Goal: Navigation & Orientation: Find specific page/section

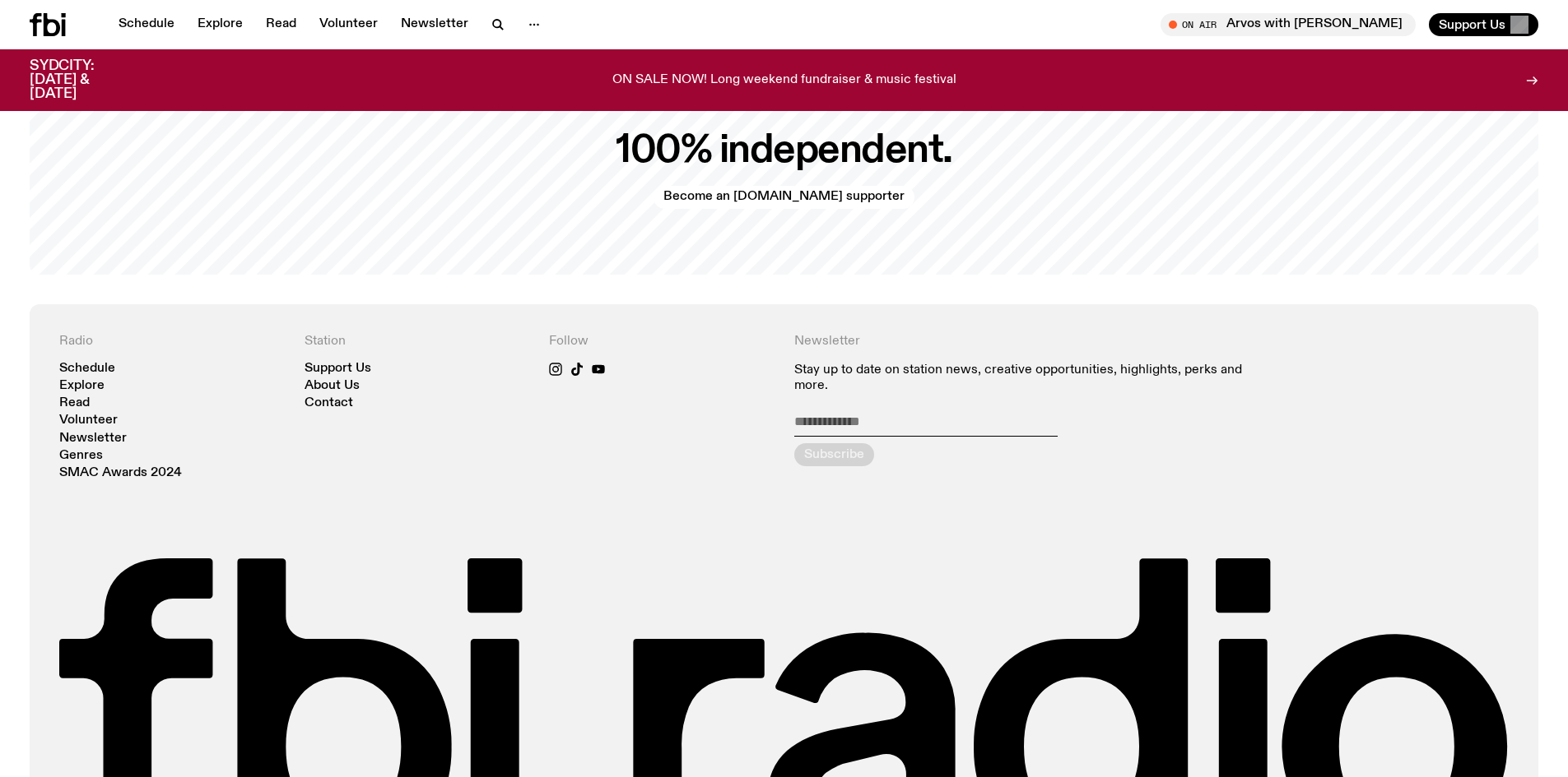
scroll to position [3964, 0]
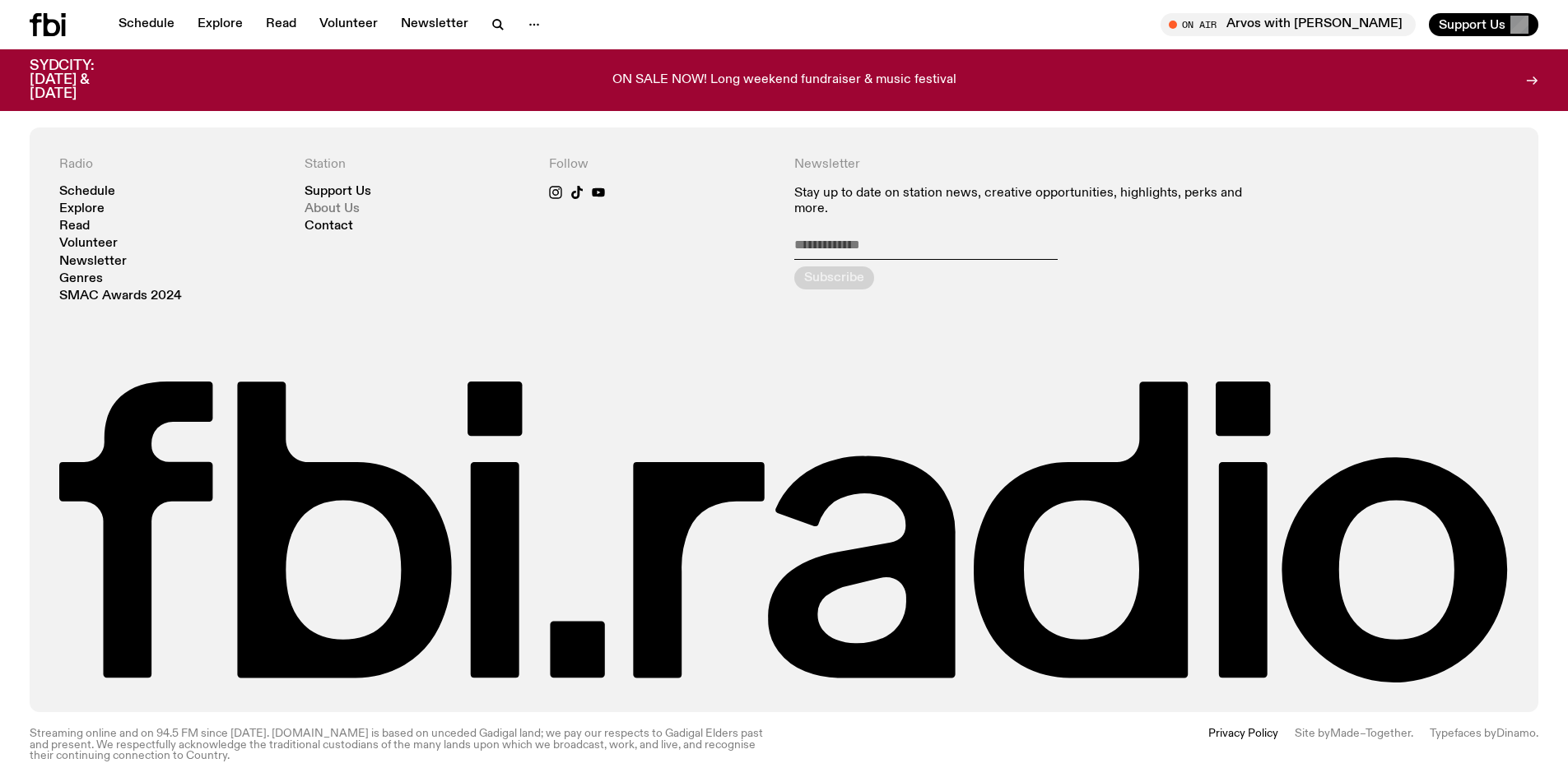
click at [350, 203] on link "About Us" at bounding box center [332, 209] width 55 height 12
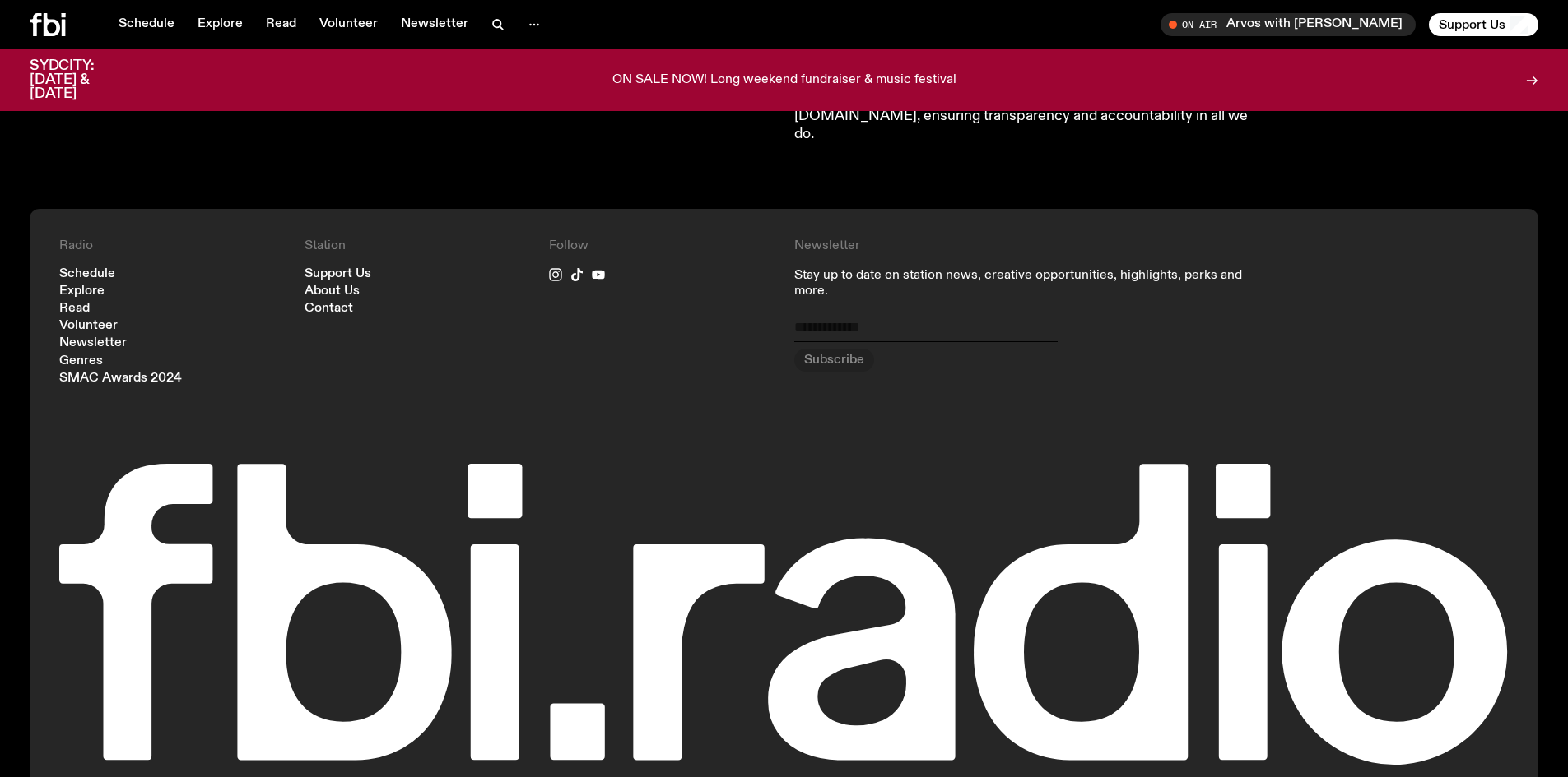
scroll to position [1842, 0]
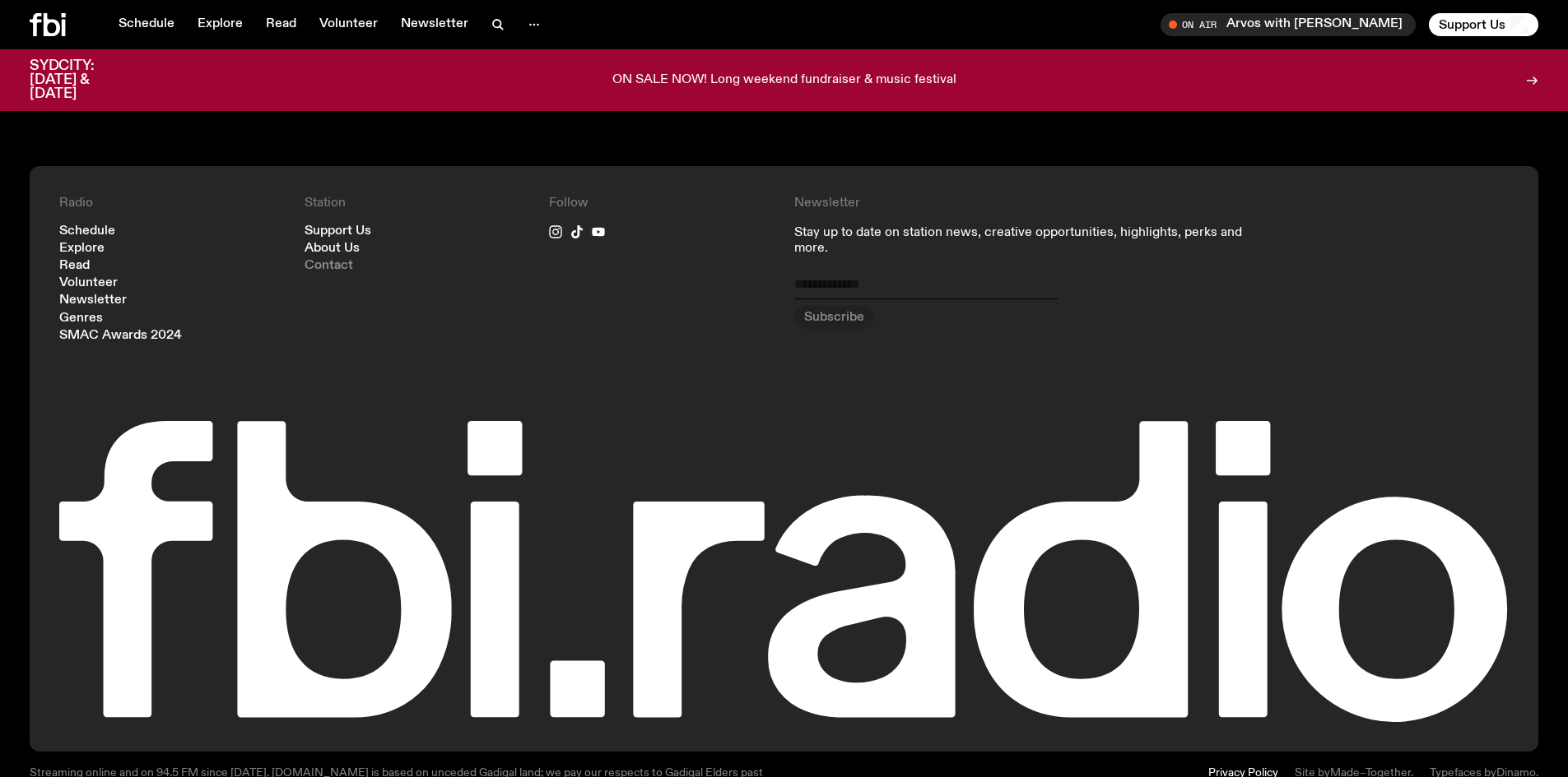
click at [344, 260] on link "Contact" at bounding box center [328, 266] width 48 height 12
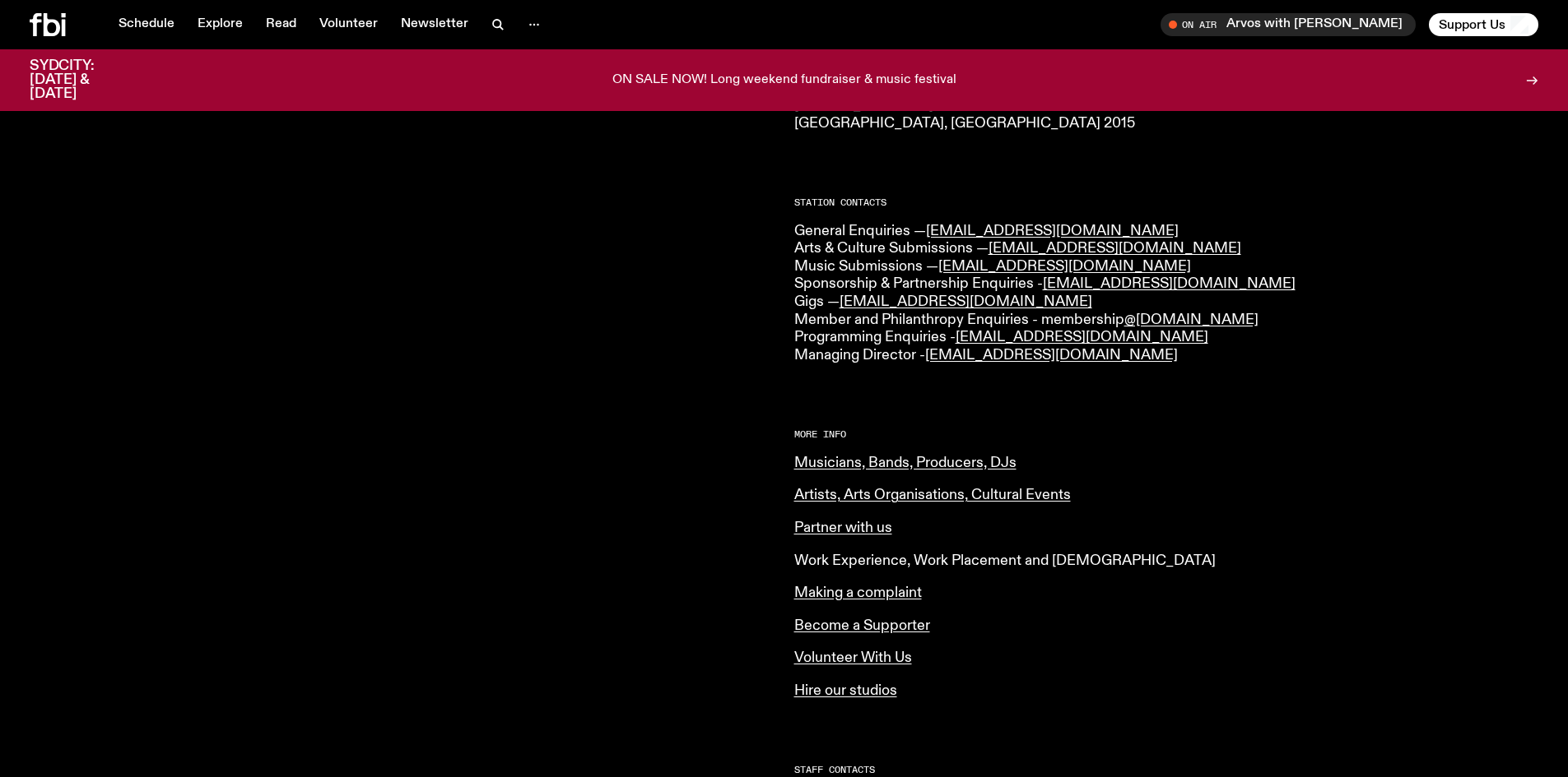
scroll to position [322, 0]
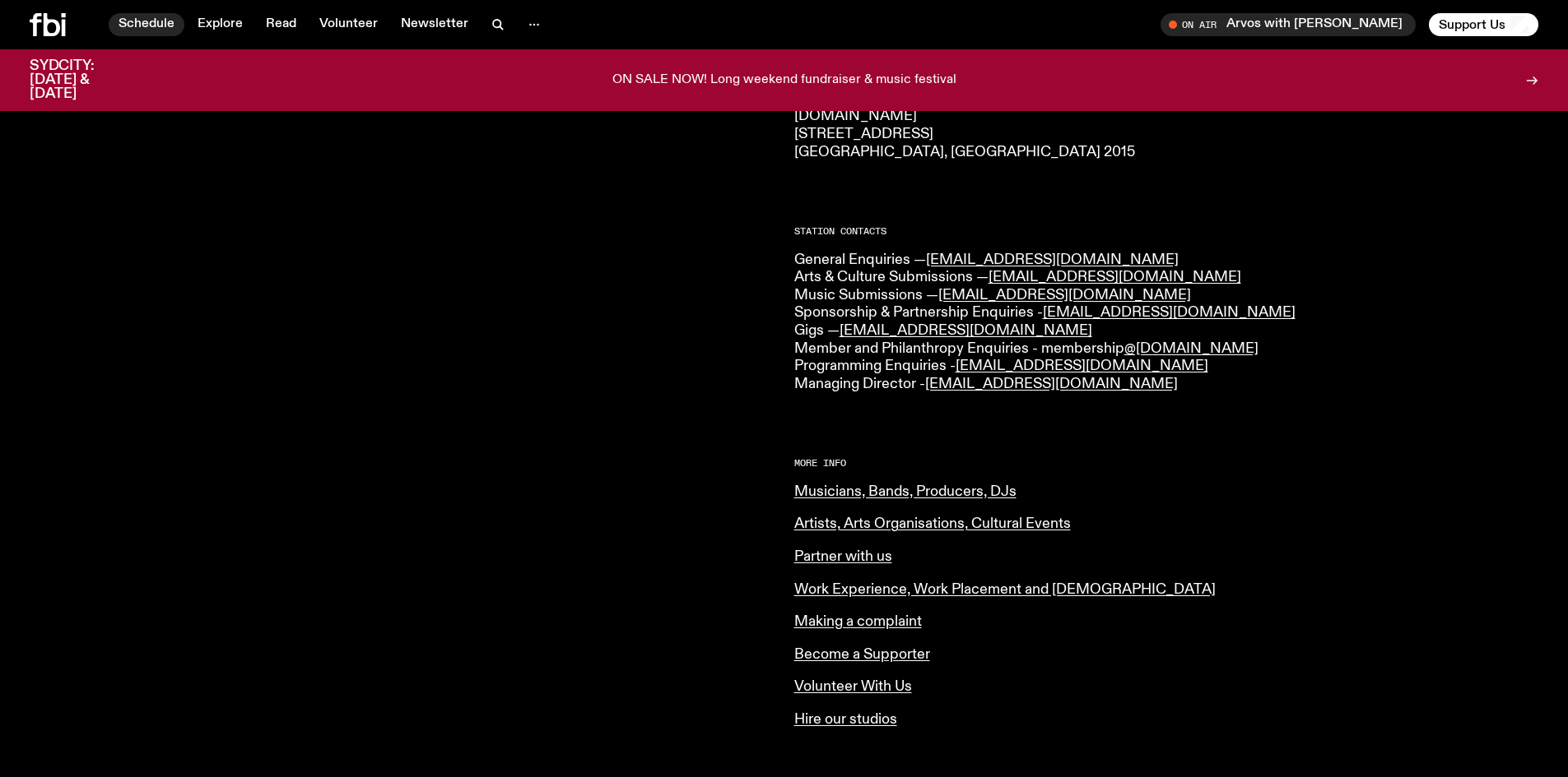
click at [159, 22] on link "Schedule" at bounding box center [146, 25] width 76 height 23
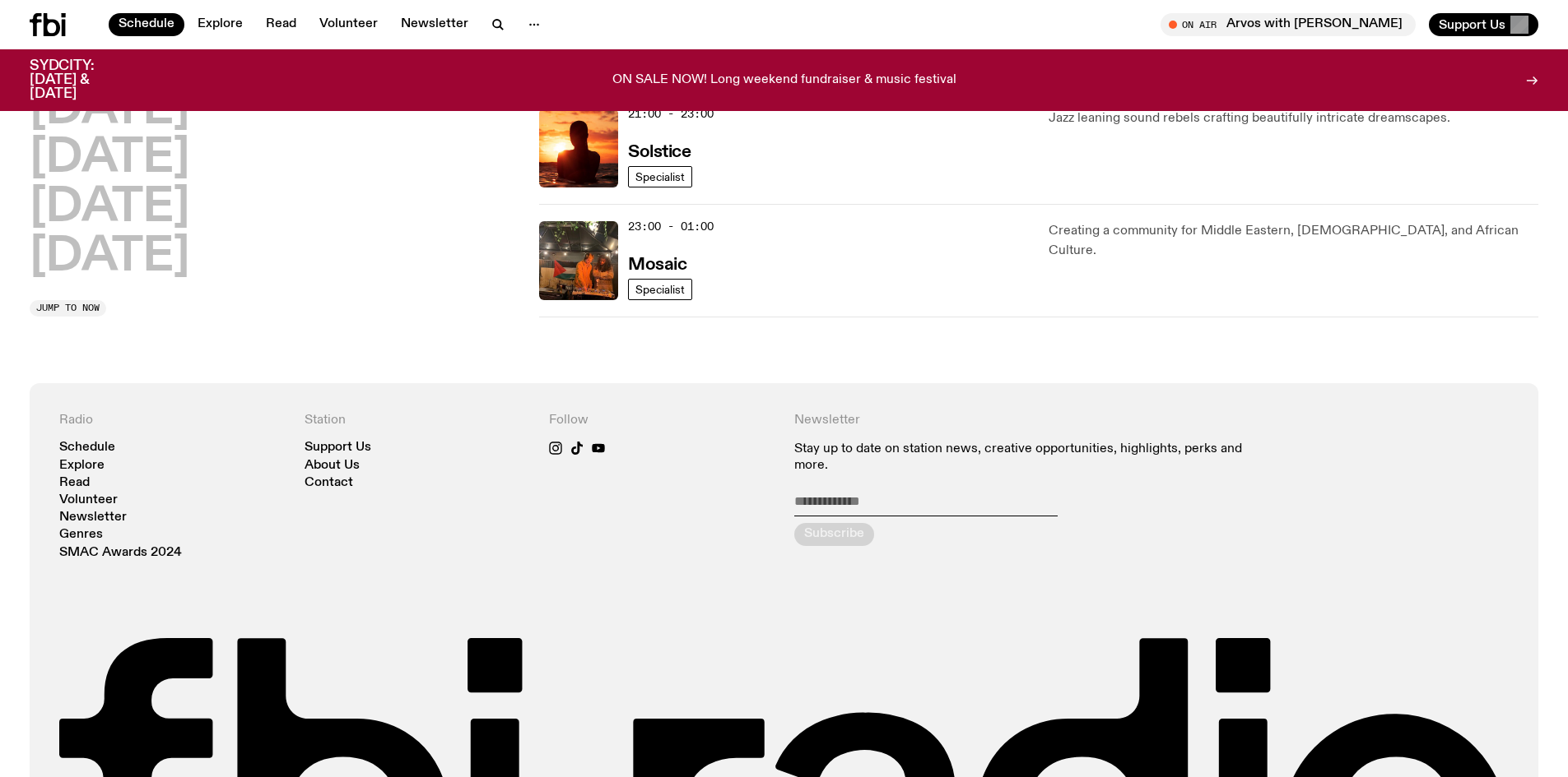
scroll to position [657, 0]
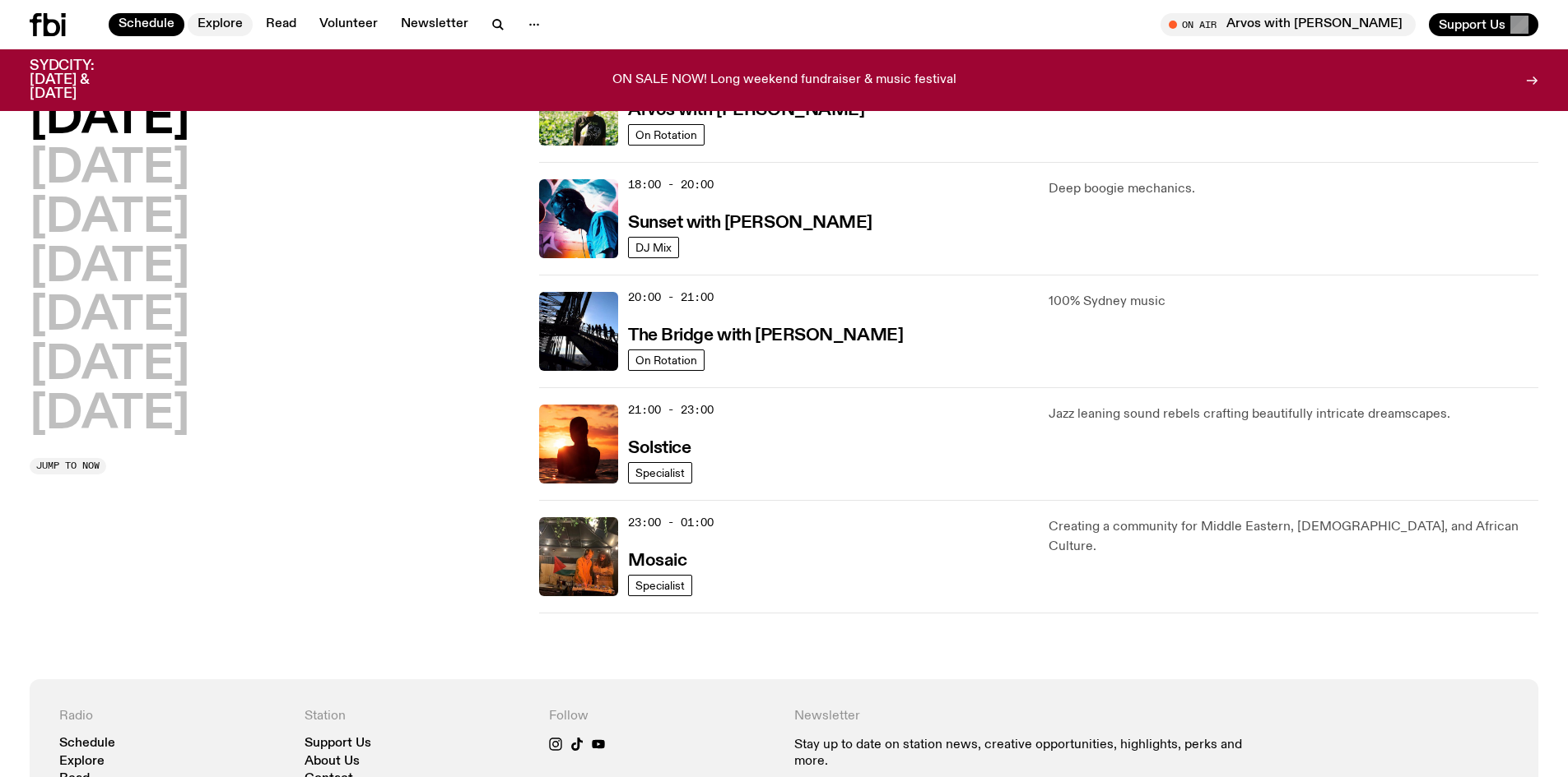
click at [228, 26] on link "Explore" at bounding box center [220, 25] width 65 height 23
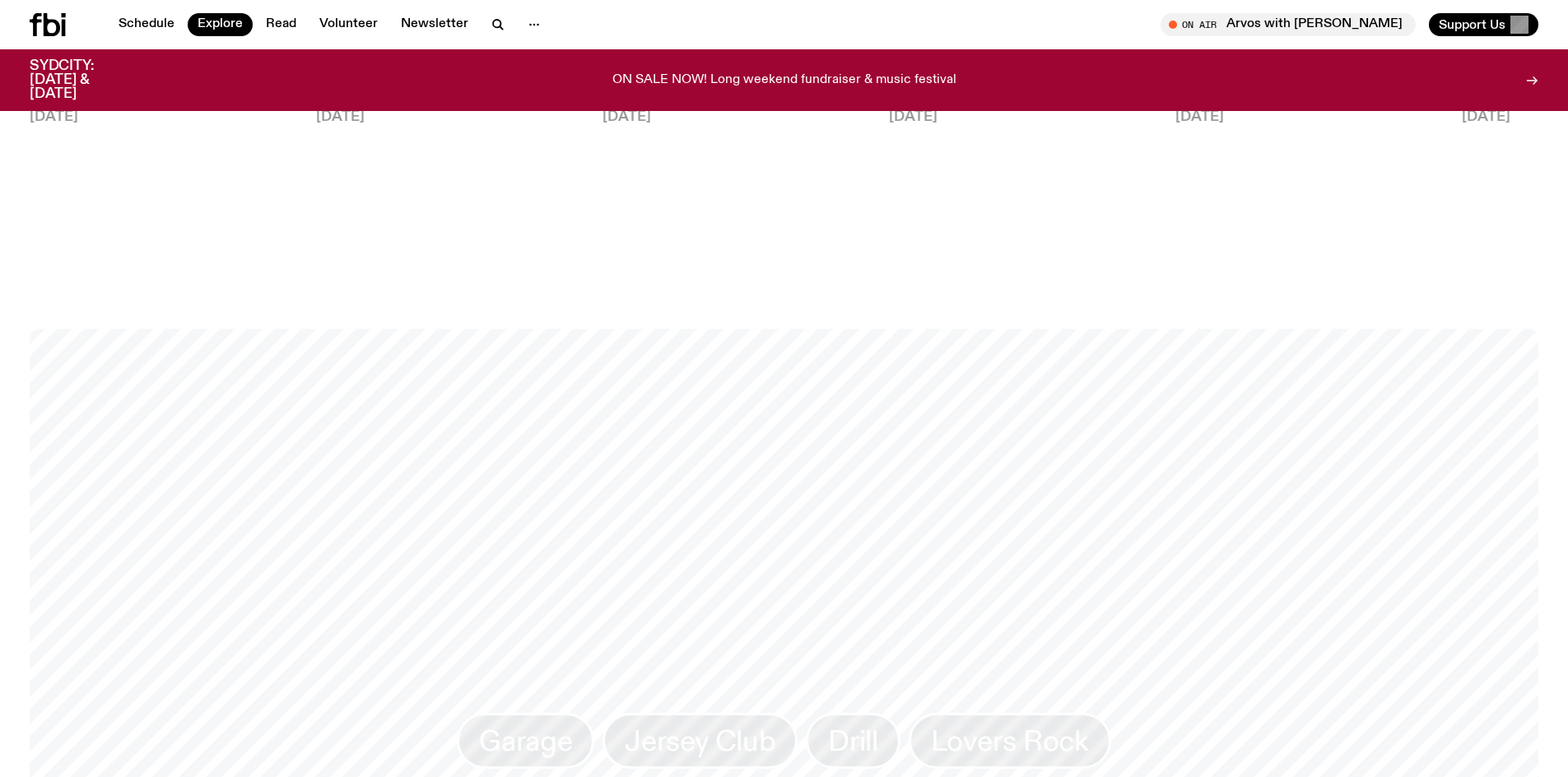
scroll to position [2253, 0]
click at [1476, 30] on span "Support Us" at bounding box center [1472, 25] width 67 height 15
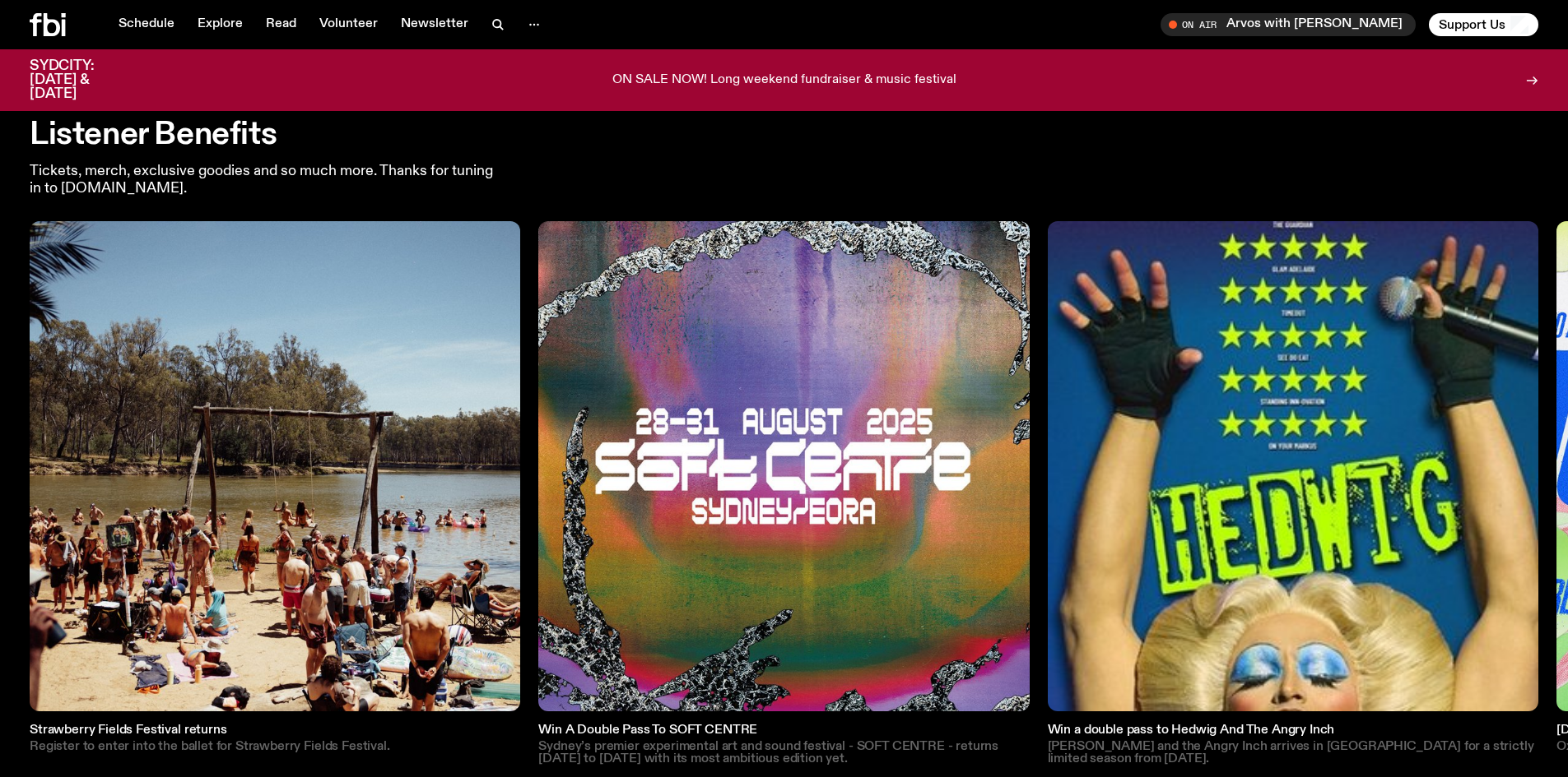
scroll to position [2386, 0]
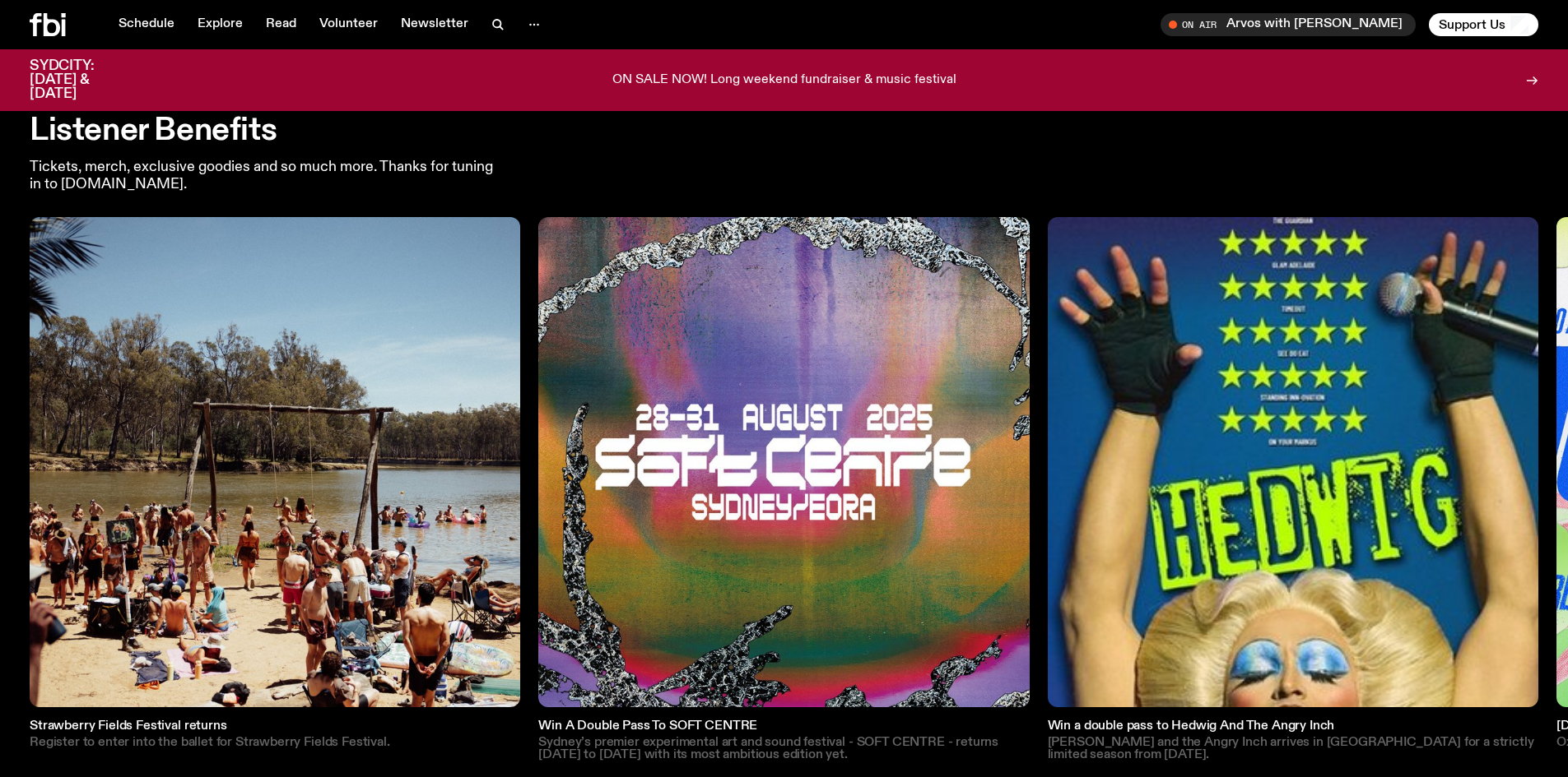
scroll to position [2291, 0]
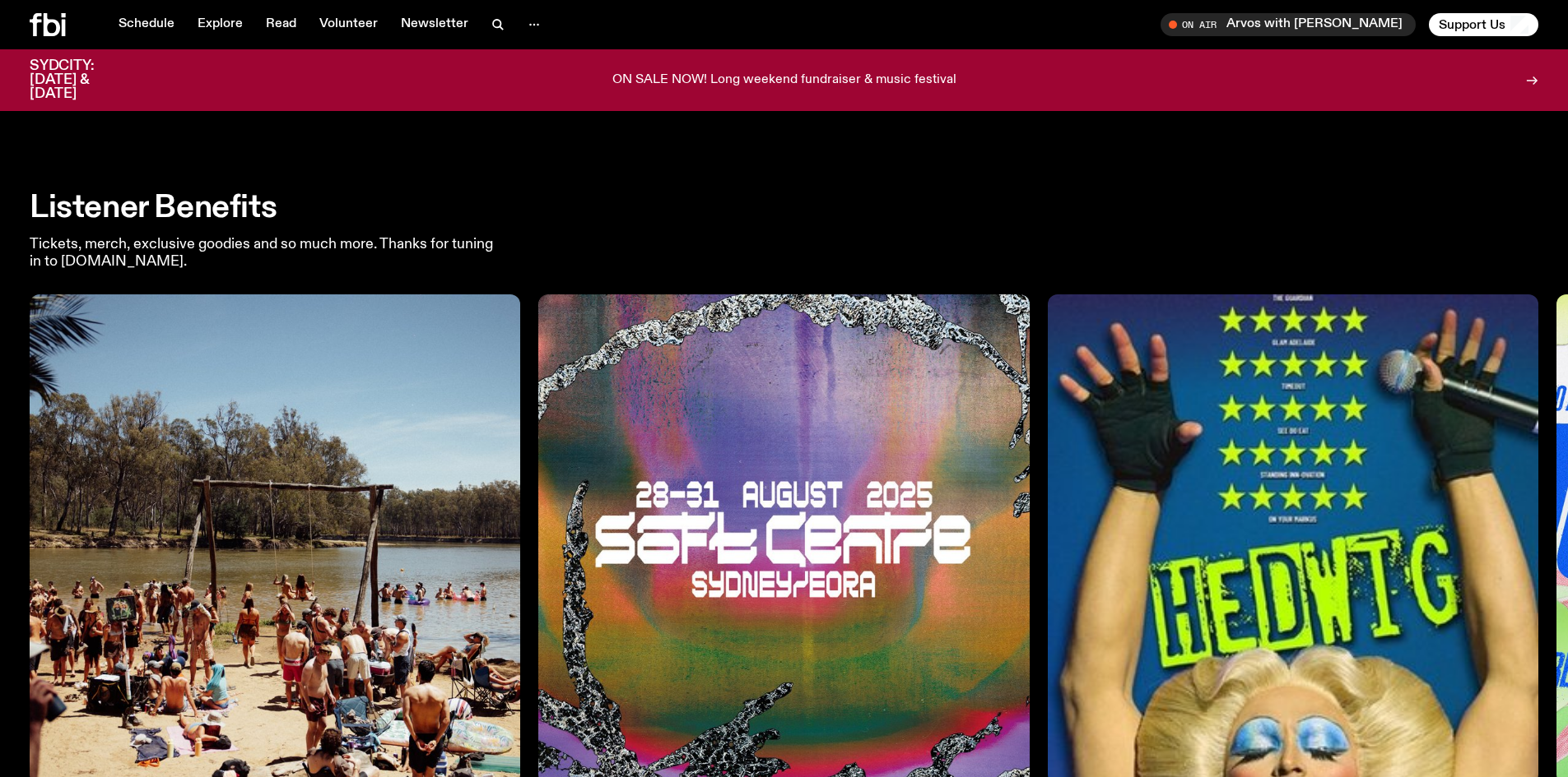
drag, startPoint x: 1560, startPoint y: 250, endPoint x: 1451, endPoint y: 246, distance: 109.1
click at [1451, 246] on div "Listener Benefits Tickets, merch, exclusive goodies and so much more. Thanks fo…" at bounding box center [784, 538] width 1568 height 689
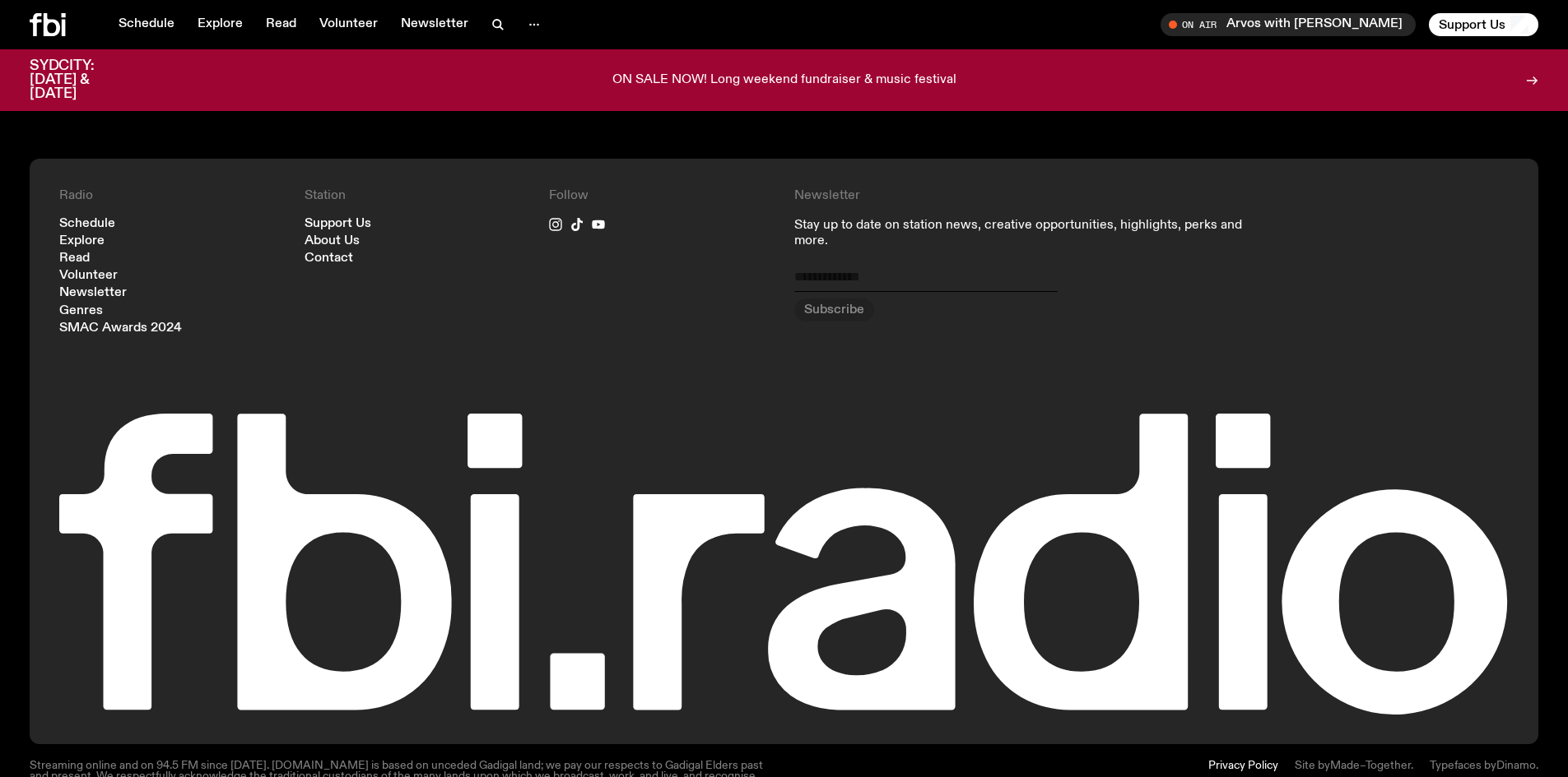
scroll to position [4482, 0]
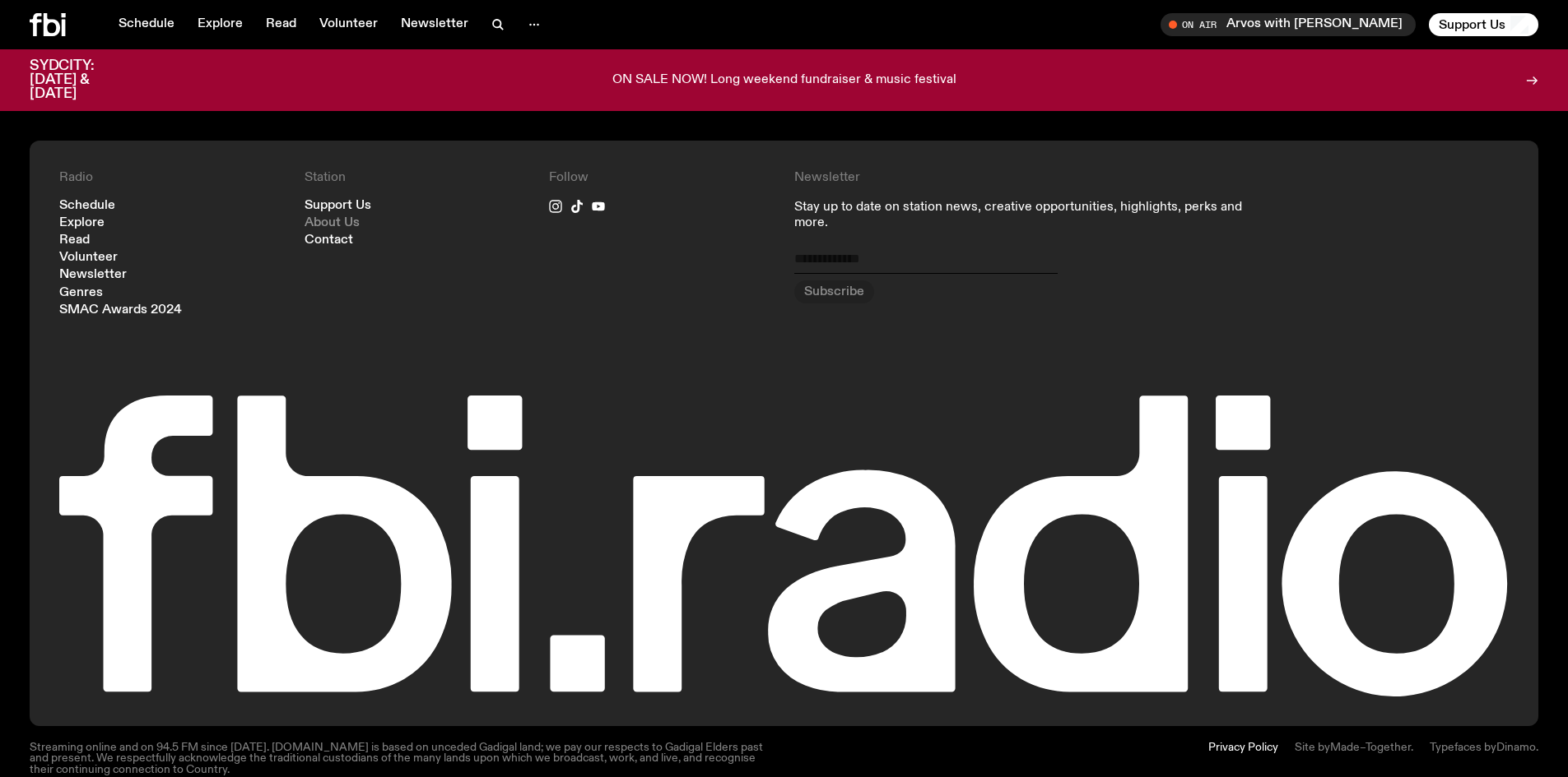
click at [308, 217] on link "About Us" at bounding box center [332, 224] width 55 height 12
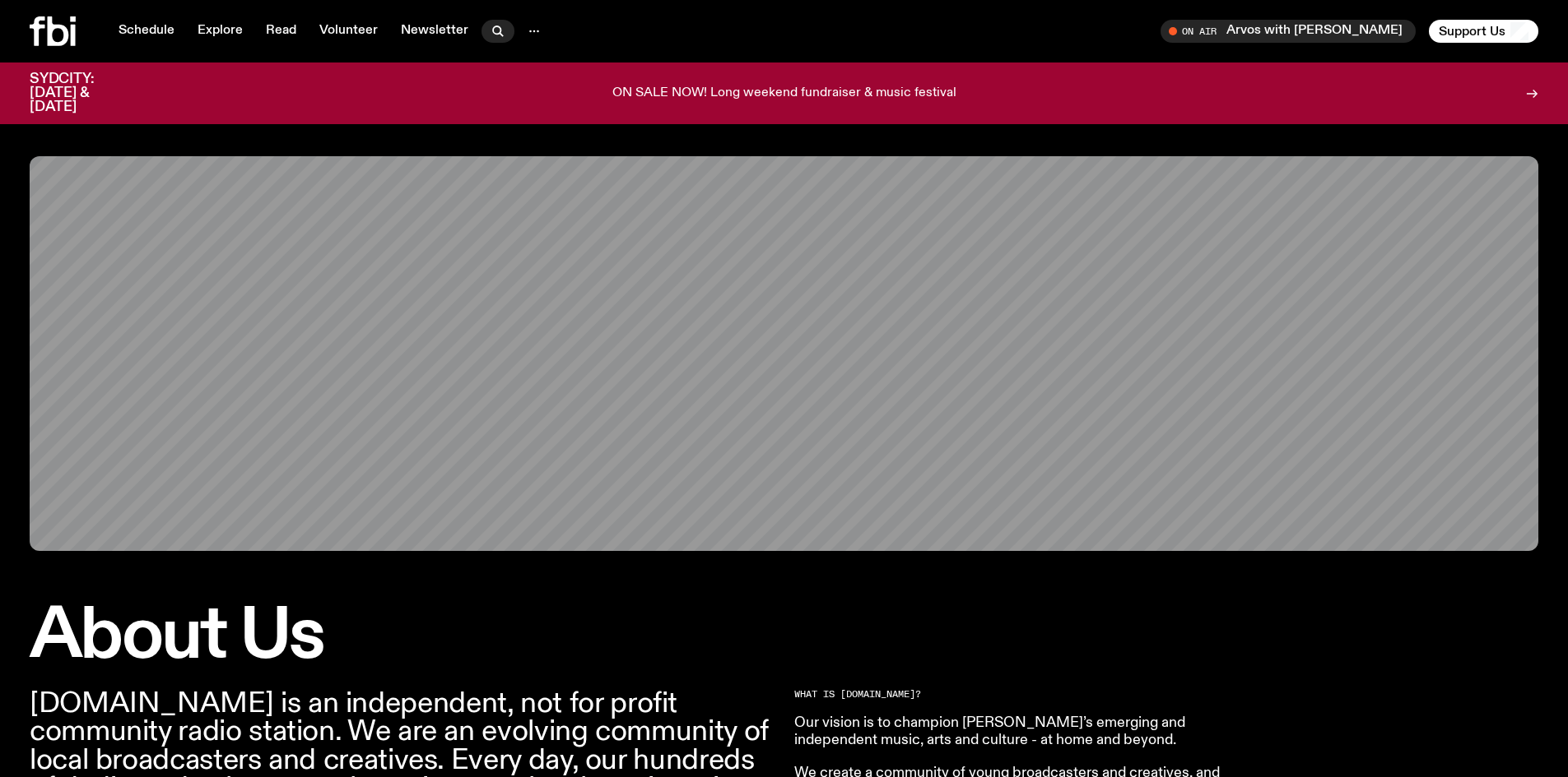
click at [504, 31] on button "button" at bounding box center [497, 31] width 33 height 23
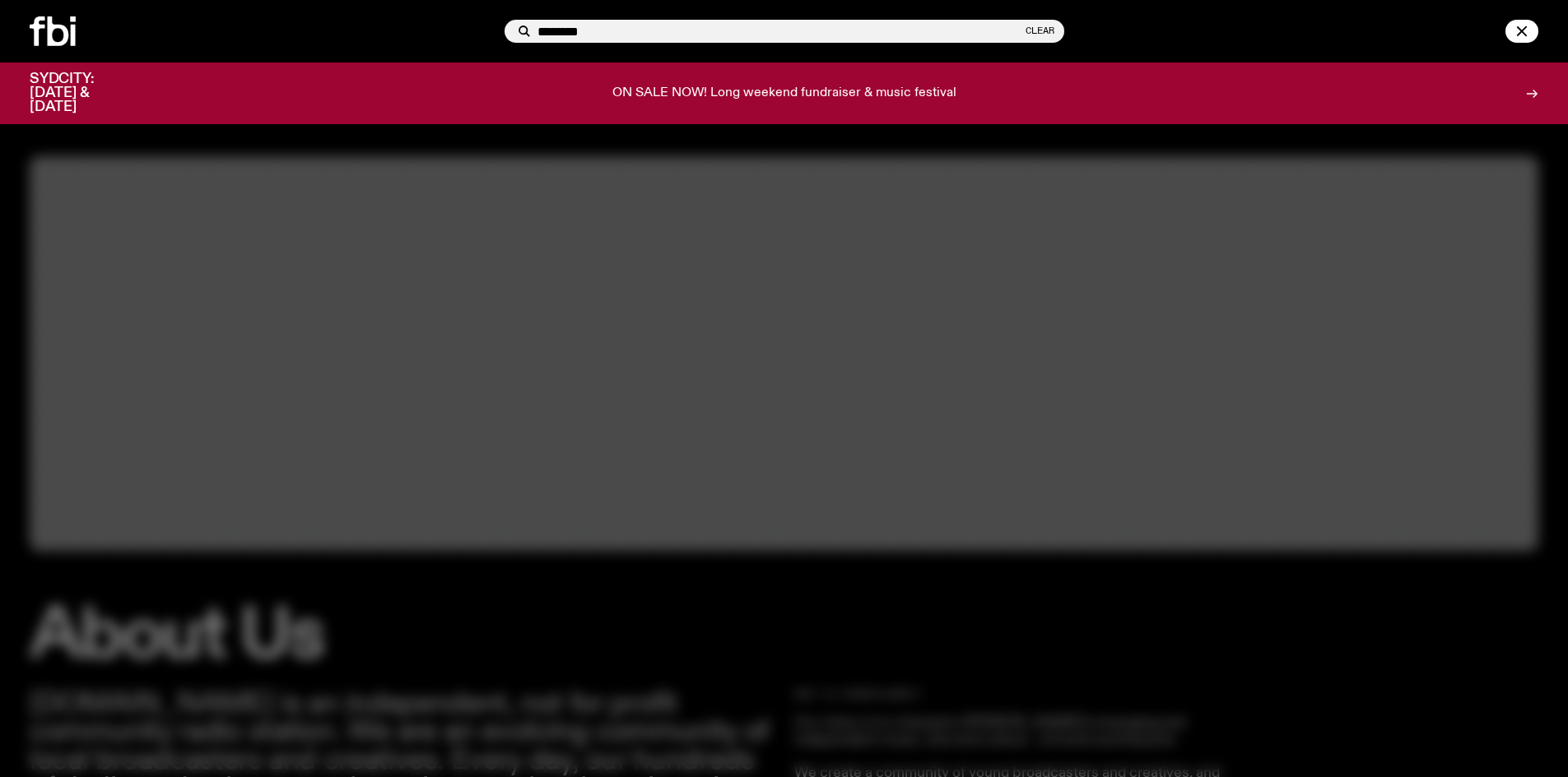
type input "********"
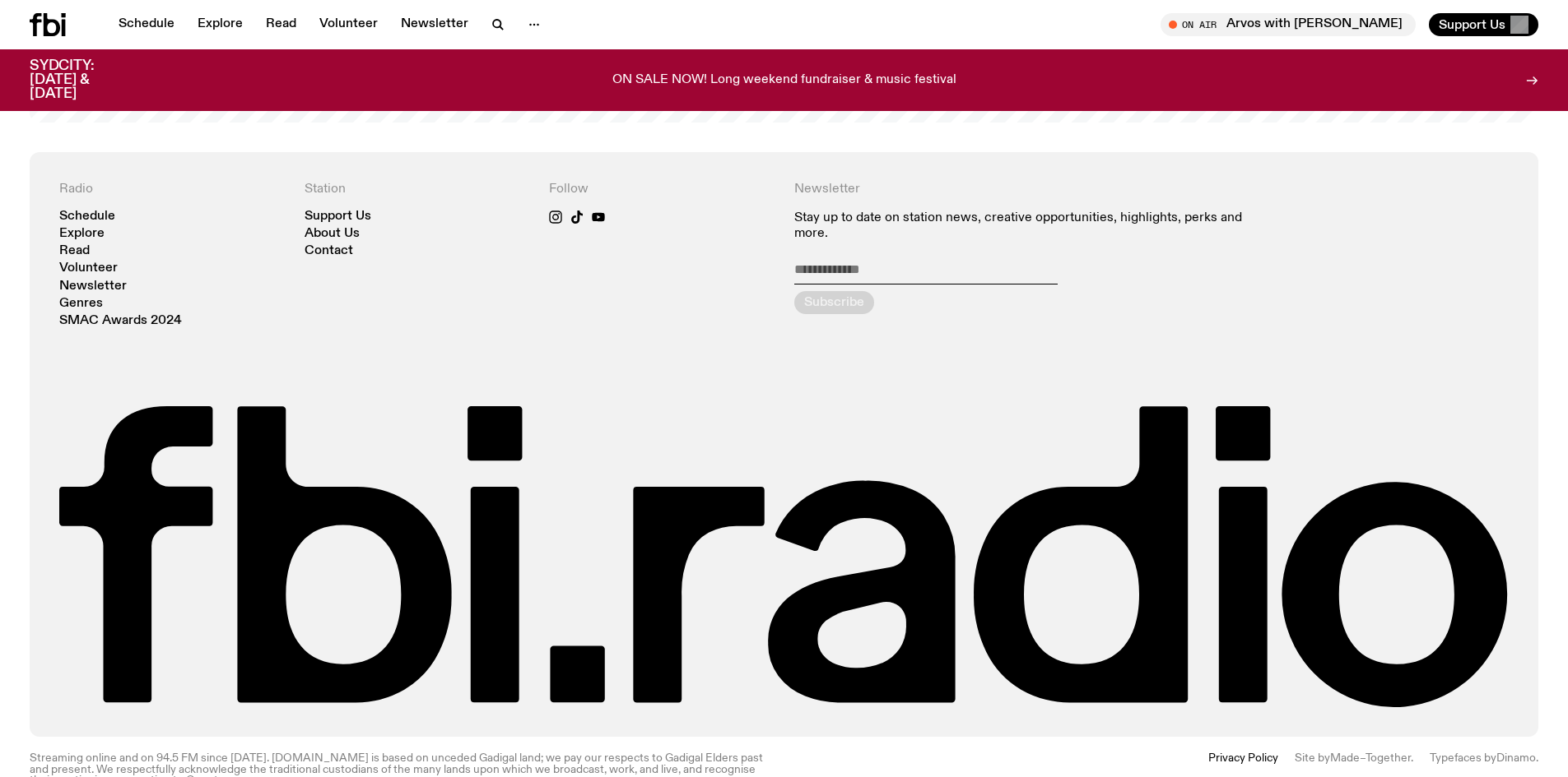
scroll to position [3964, 0]
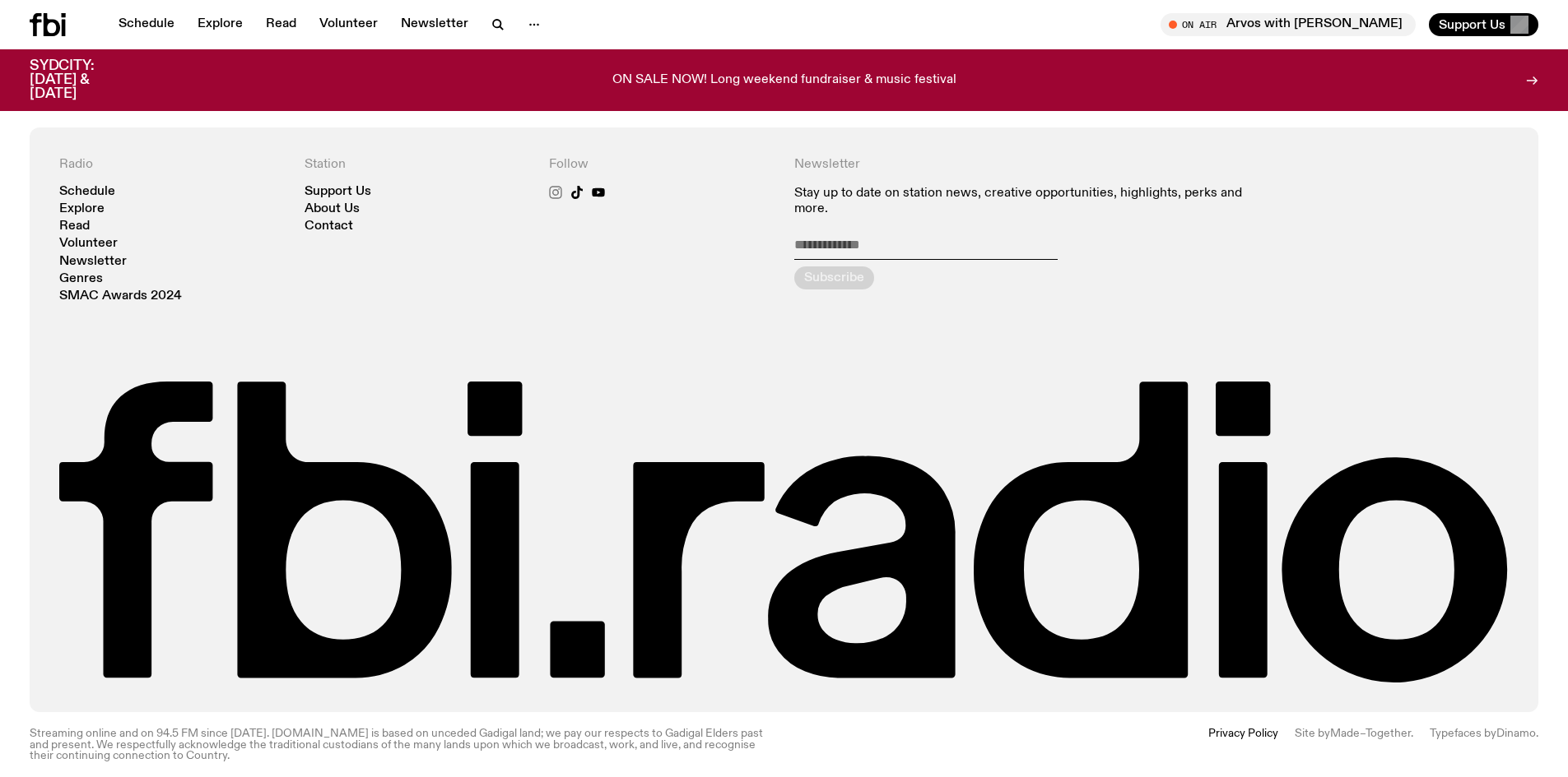
click at [556, 186] on icon at bounding box center [556, 192] width 13 height 13
click at [574, 186] on icon at bounding box center [577, 192] width 11 height 13
click at [602, 187] on icon at bounding box center [598, 192] width 12 height 9
